Goal: Navigation & Orientation: Find specific page/section

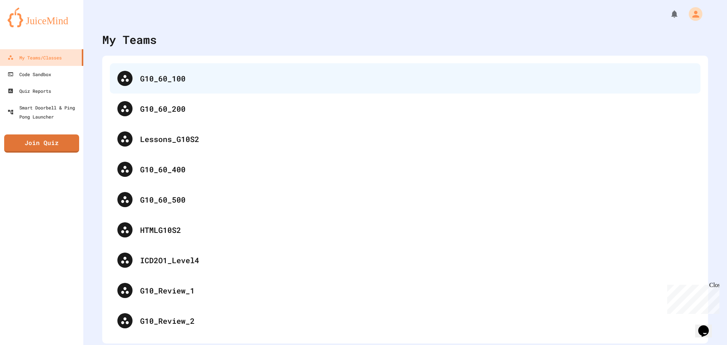
scroll to position [4, 0]
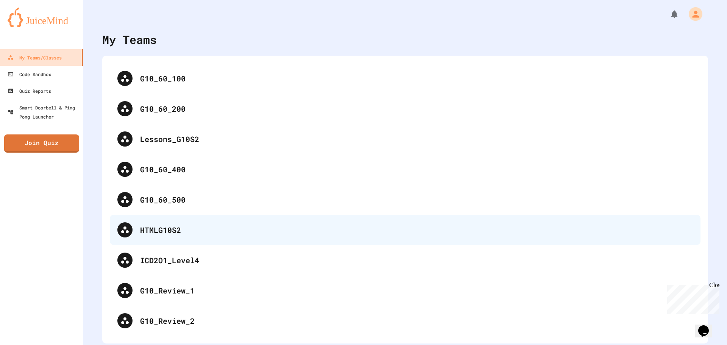
click at [231, 225] on div "HTMLG10S2" at bounding box center [416, 229] width 553 height 11
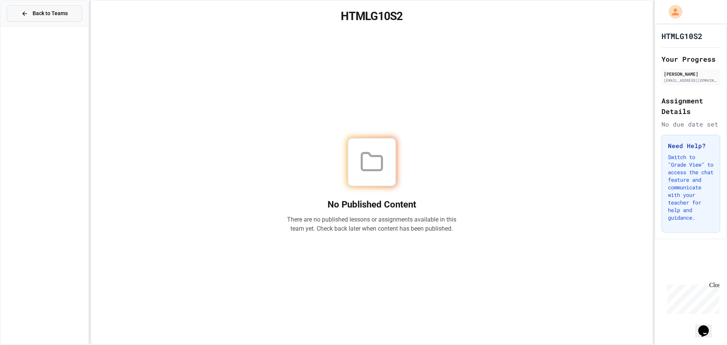
click at [56, 15] on span "Back to Teams" at bounding box center [50, 13] width 35 height 8
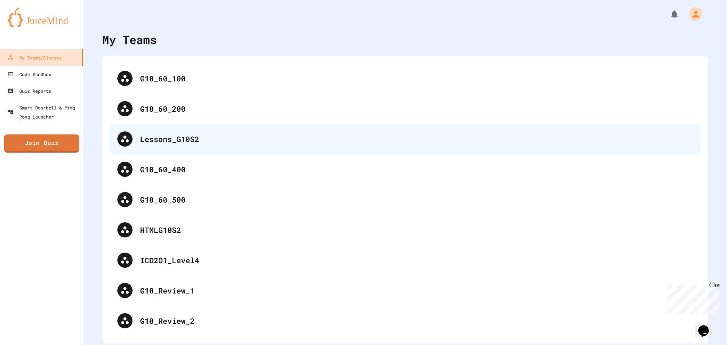
click at [174, 136] on div "Lessons_G10S2" at bounding box center [416, 138] width 553 height 11
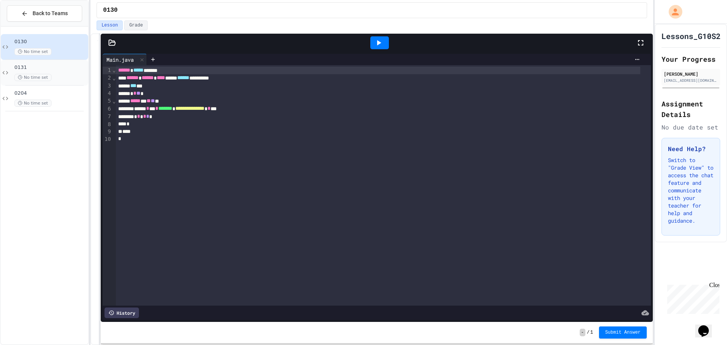
click at [60, 73] on div "0131 No time set" at bounding box center [50, 72] width 72 height 17
